Goal: Book appointment/travel/reservation

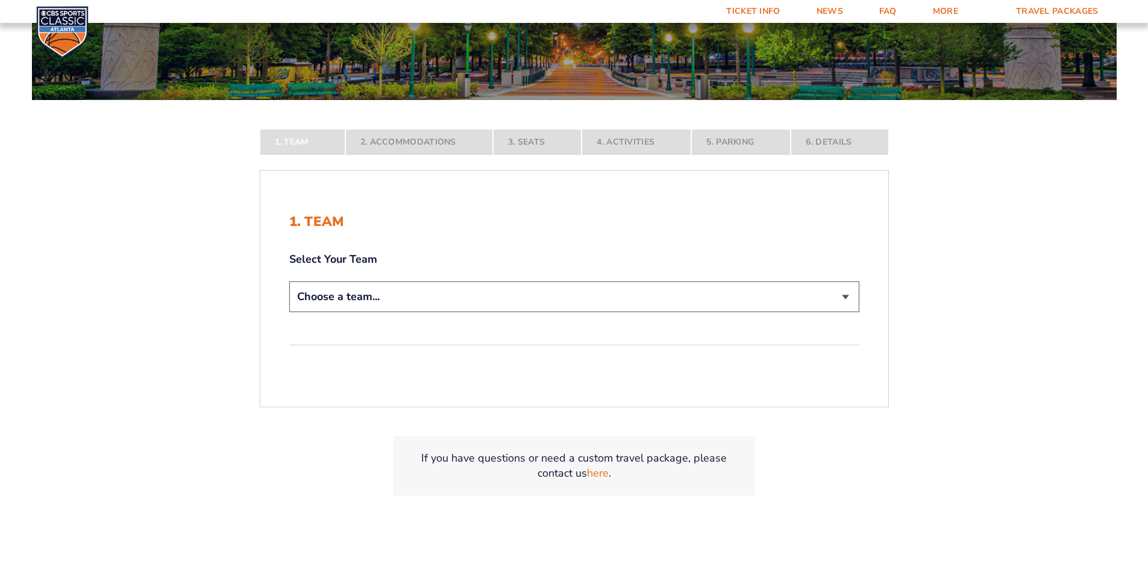
scroll to position [241, 0]
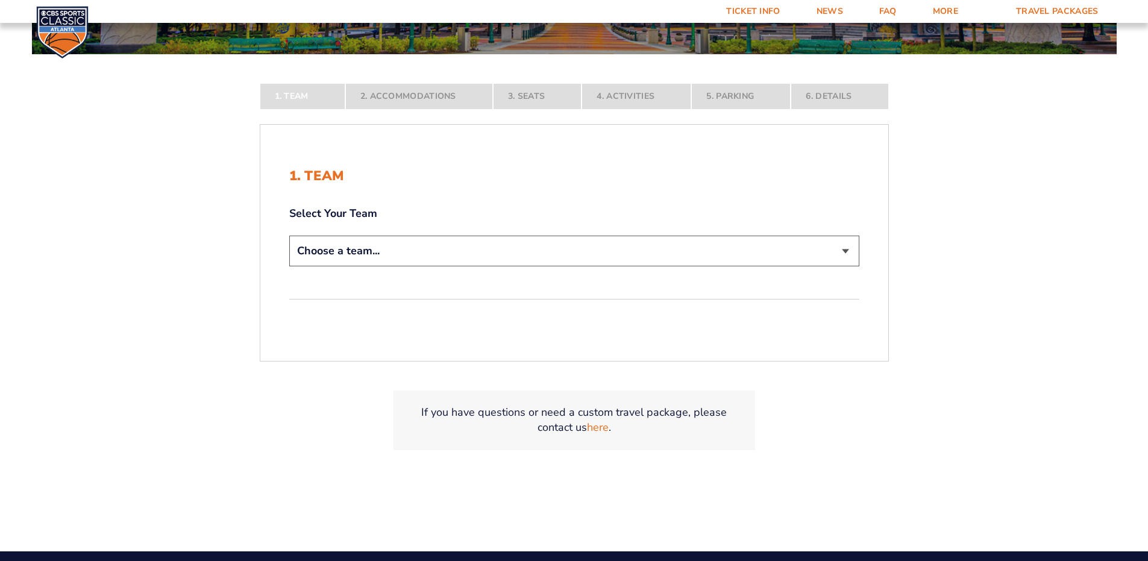
click at [846, 251] on select "Choose a team... [US_STATE] Wildcats [US_STATE] State Buckeyes [US_STATE] Tar H…" at bounding box center [574, 251] width 570 height 31
select select "12756"
click at [289, 266] on select "Choose a team... [US_STATE] Wildcats [US_STATE] State Buckeyes [US_STATE] Tar H…" at bounding box center [574, 251] width 570 height 31
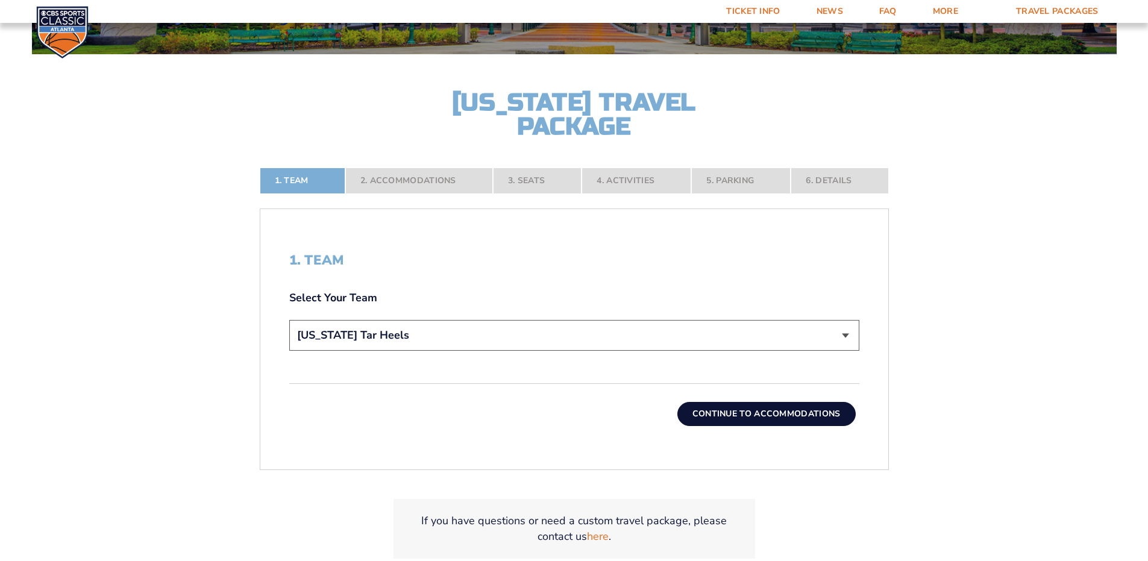
click at [755, 410] on button "Continue To Accommodations" at bounding box center [767, 414] width 178 height 24
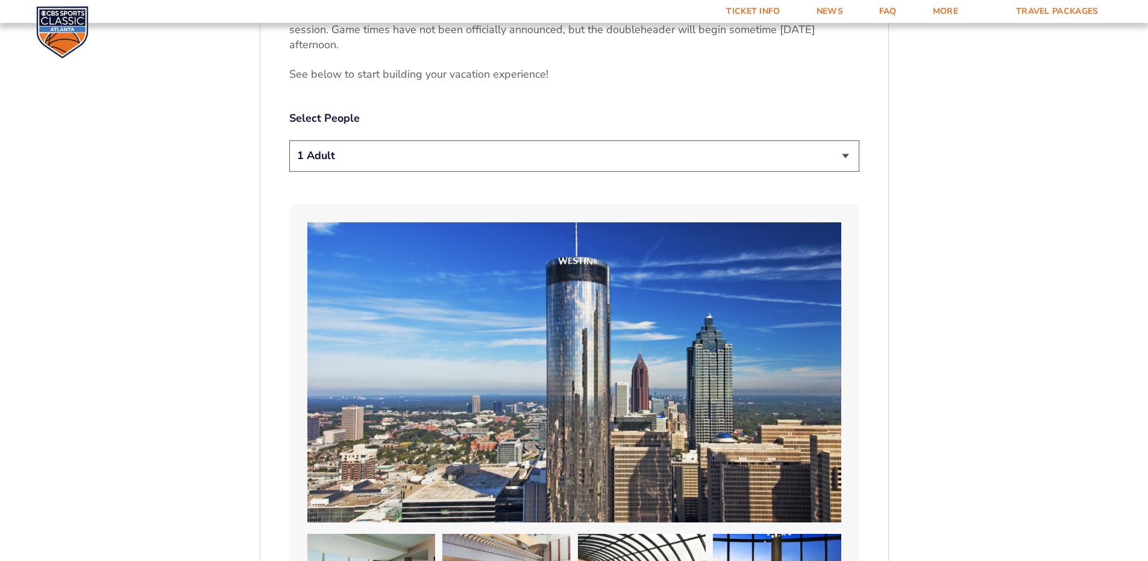
scroll to position [687, 0]
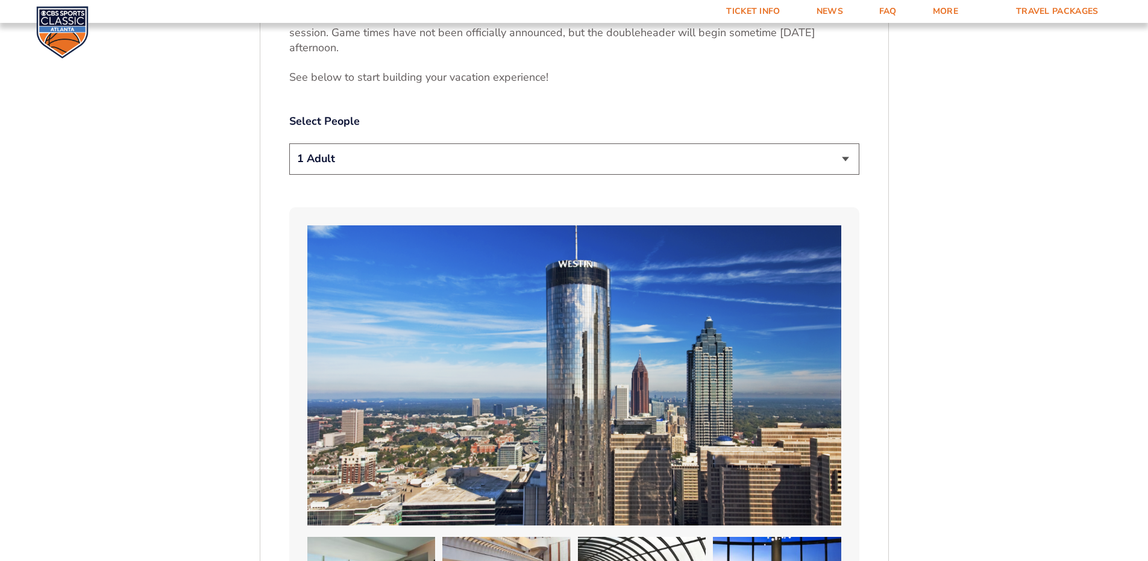
click at [847, 143] on select "1 Adult 2 Adults 3 Adults 4 Adults 2 Adults + 1 Child 2 Adults + 2 Children 2 A…" at bounding box center [574, 158] width 570 height 31
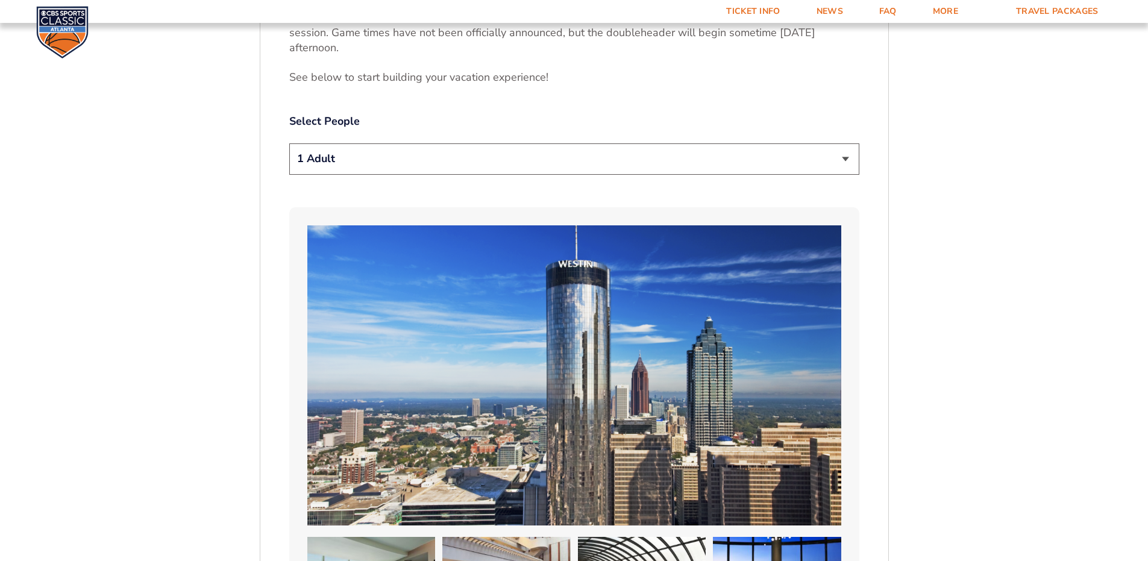
select select "2 Adults"
click at [289, 143] on select "1 Adult 2 Adults 3 Adults 4 Adults 2 Adults + 1 Child 2 Adults + 2 Children 2 A…" at bounding box center [574, 158] width 570 height 31
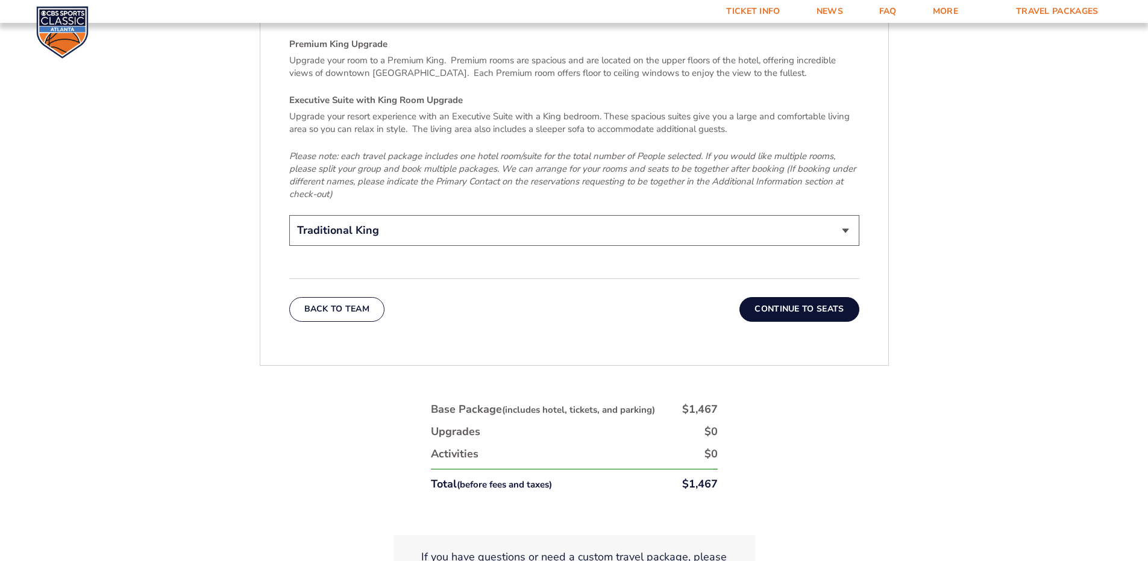
scroll to position [1953, 0]
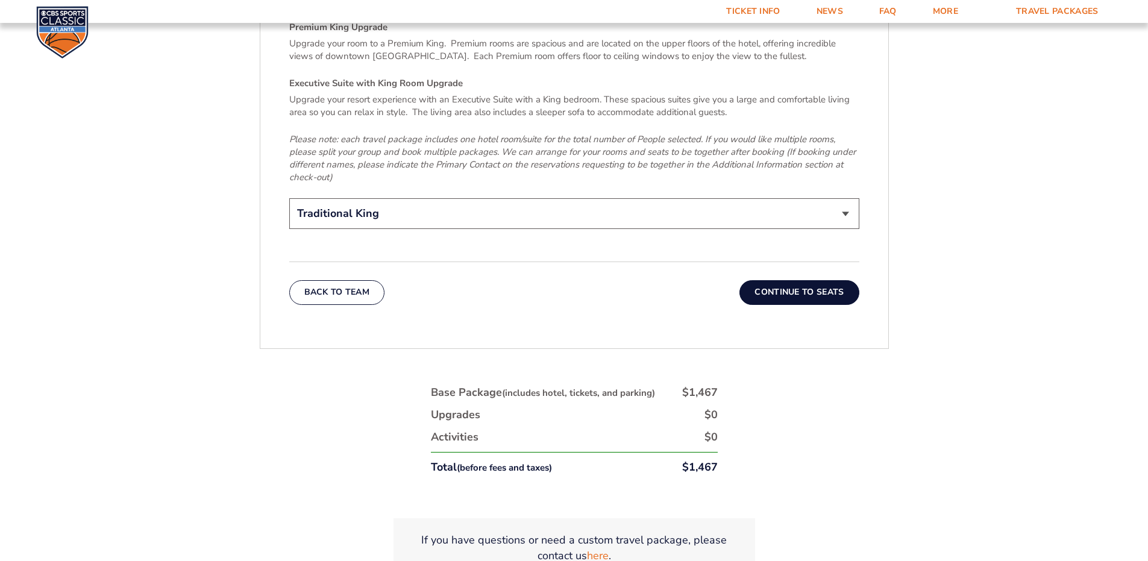
click at [801, 280] on button "Continue To Seats" at bounding box center [799, 292] width 119 height 24
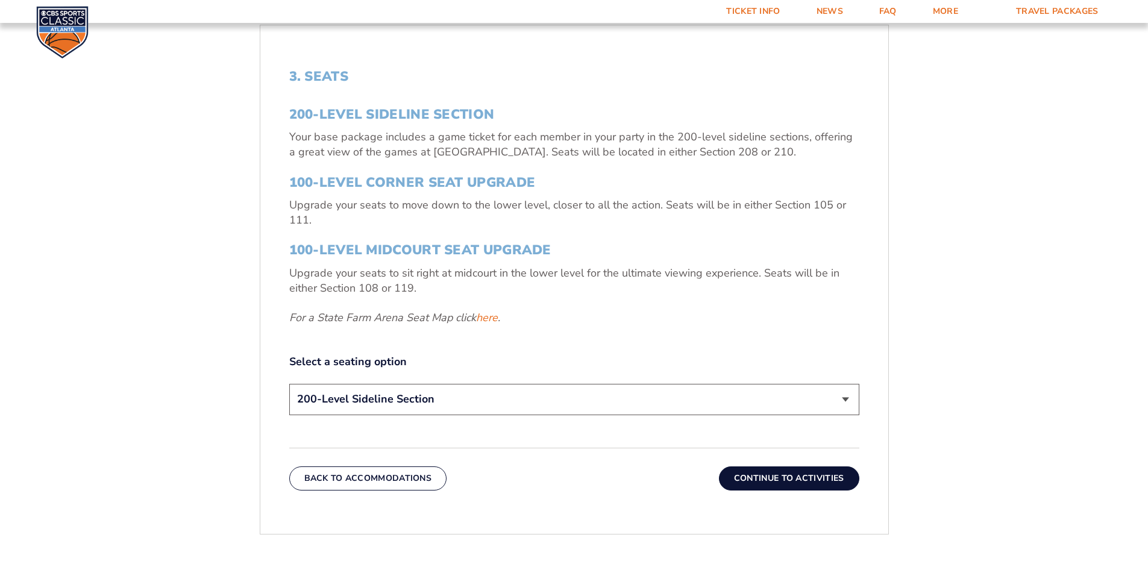
scroll to position [446, 0]
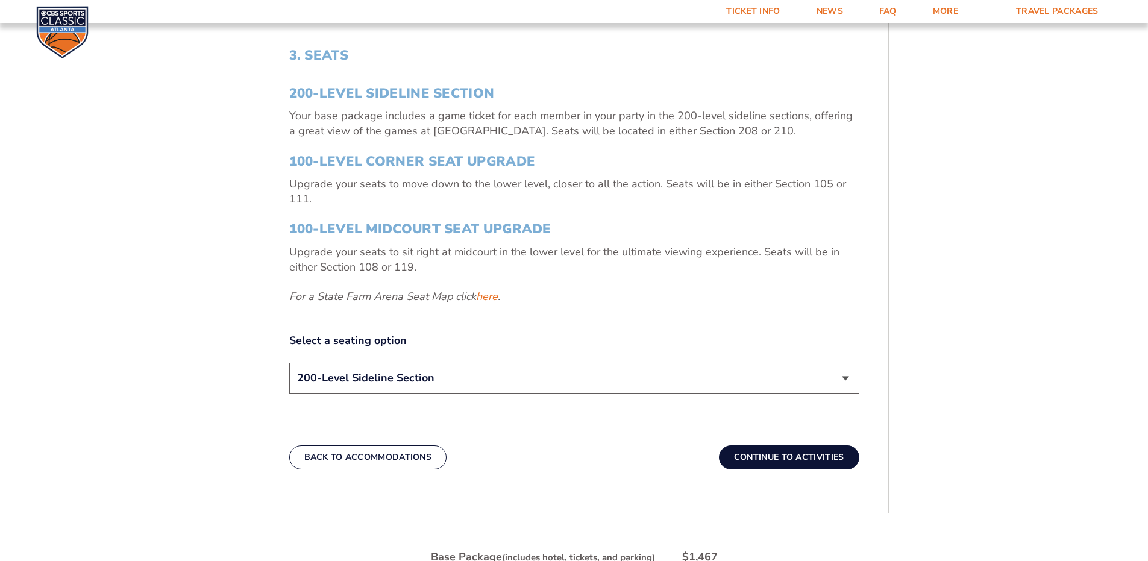
click at [847, 376] on select "200-Level Sideline Section 100-Level Corner Seat Upgrade (+$120 per person) 100…" at bounding box center [574, 378] width 570 height 31
select select "100-Level Corner Seat Upgrade"
click at [289, 363] on select "200-Level Sideline Section 100-Level Corner Seat Upgrade (+$120 per person) 100…" at bounding box center [574, 378] width 570 height 31
click at [784, 455] on button "Continue To Activities" at bounding box center [789, 458] width 140 height 24
click at [784, 455] on form "[US_STATE] [US_STATE] Travel Package [US_STATE][GEOGRAPHIC_DATA] [US_STATE] Sta…" at bounding box center [574, 177] width 1148 height 1247
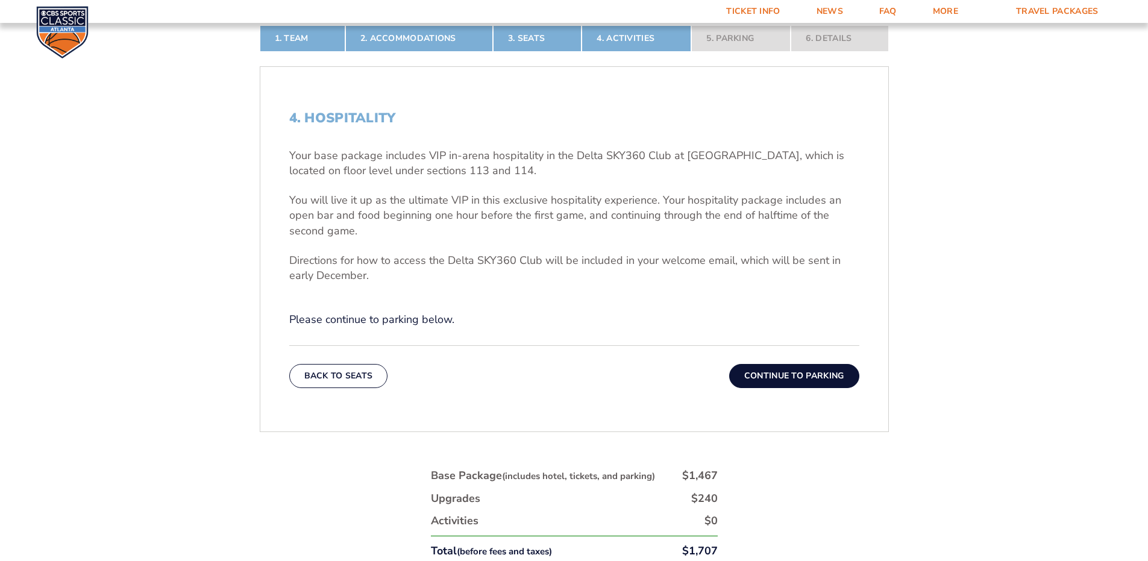
scroll to position [386, 0]
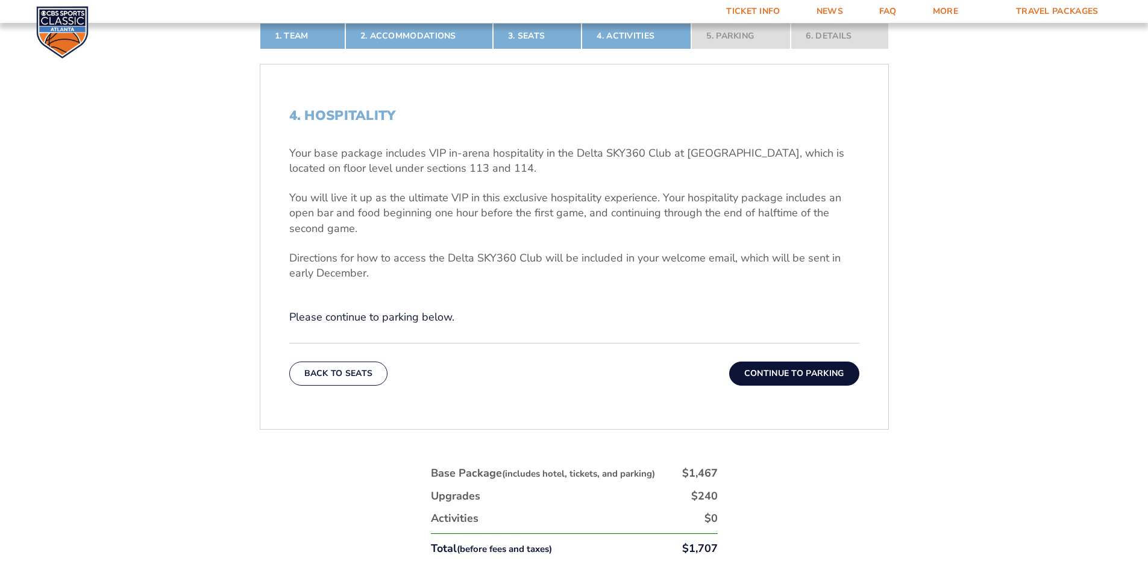
click at [790, 370] on button "Continue To Parking" at bounding box center [794, 374] width 130 height 24
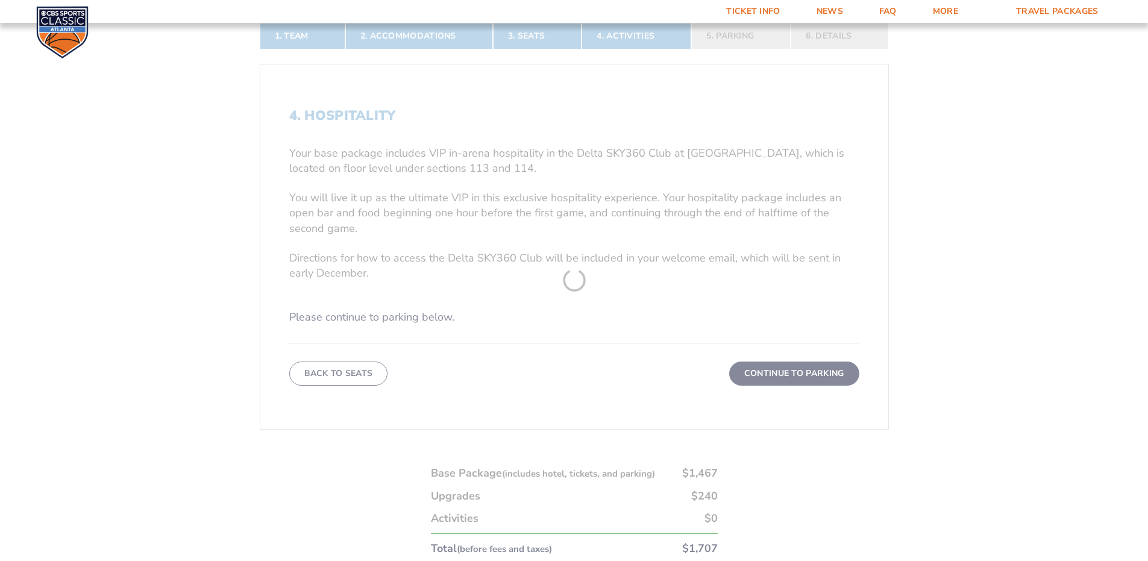
click at [790, 370] on form "[US_STATE] [US_STATE] Travel Package [US_STATE][GEOGRAPHIC_DATA] [US_STATE] Sta…" at bounding box center [574, 165] width 1148 height 1103
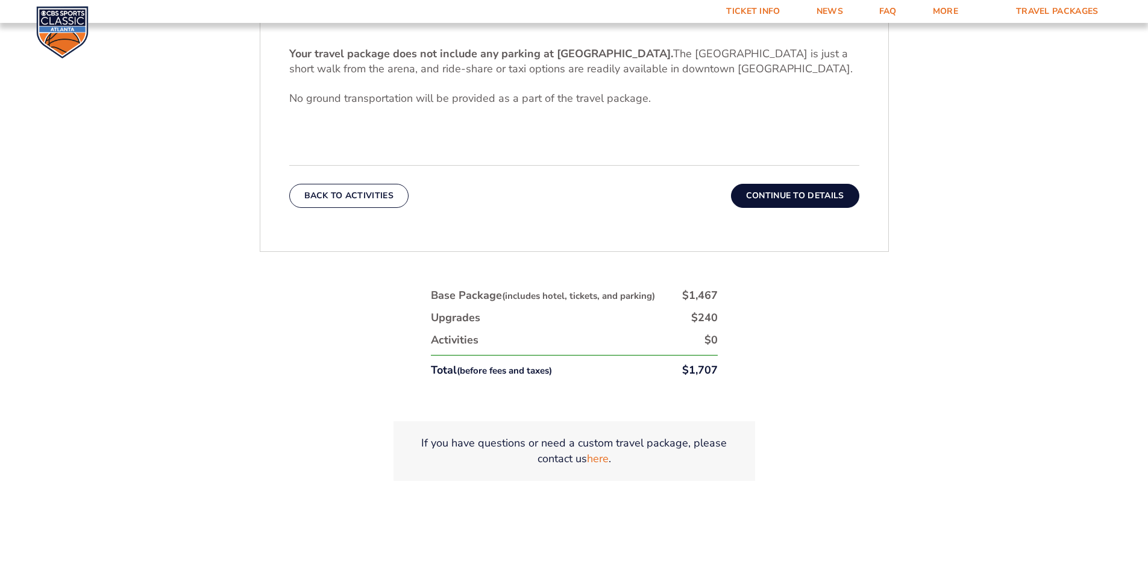
scroll to position [506, 0]
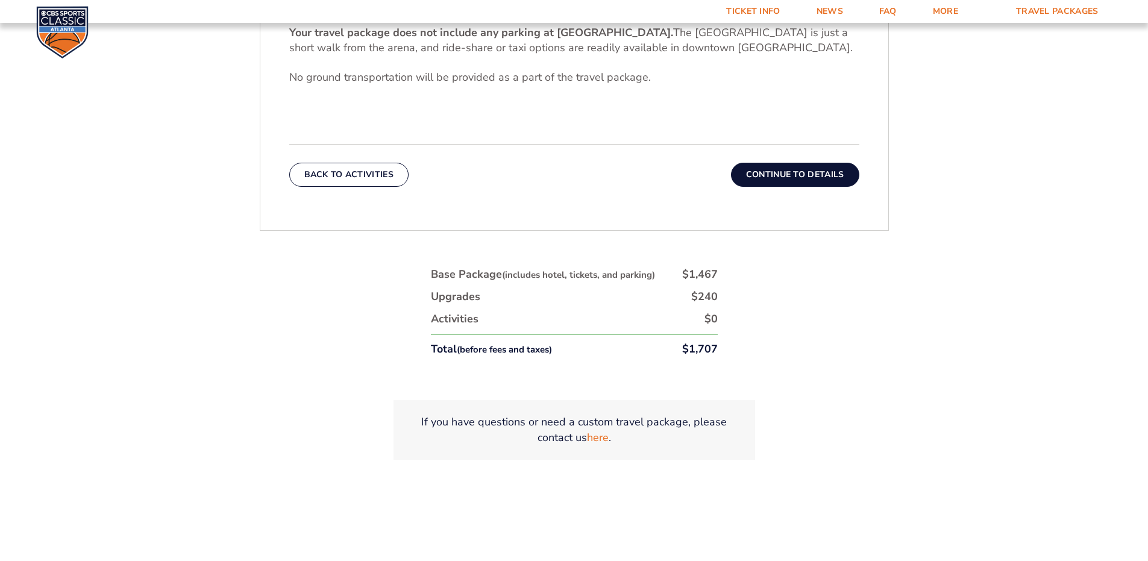
click at [795, 172] on button "Continue To Details" at bounding box center [795, 175] width 128 height 24
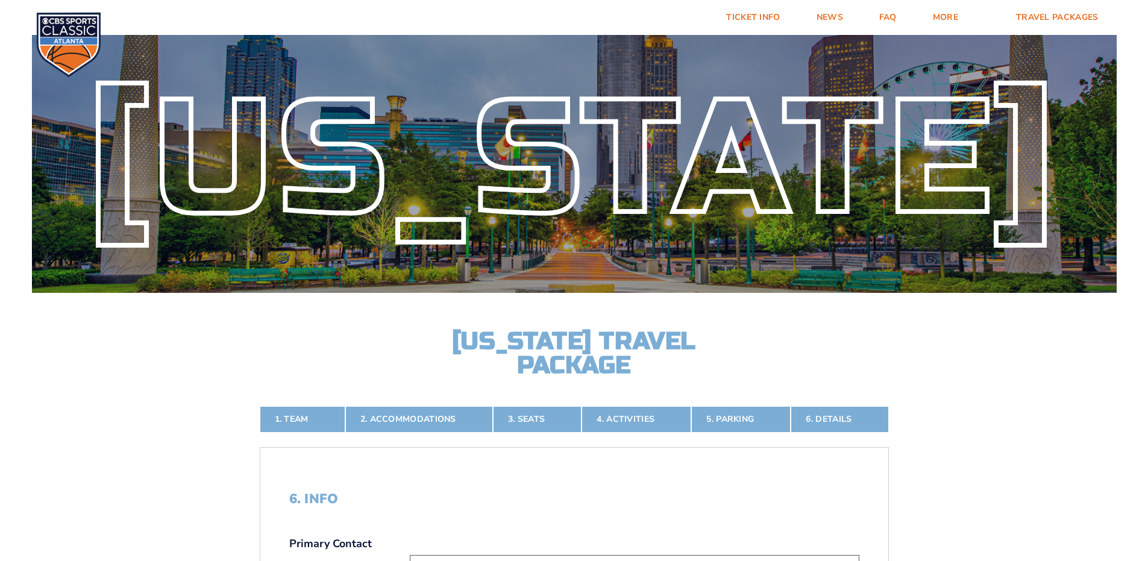
scroll to position [0, 0]
